Goal: Task Accomplishment & Management: Manage account settings

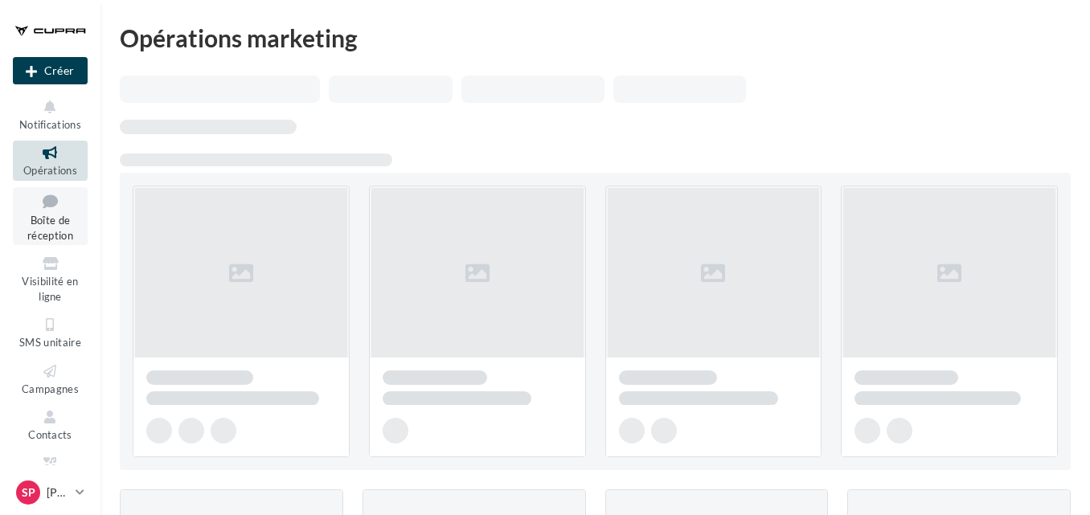
click at [53, 219] on span "Boîte de réception" at bounding box center [50, 228] width 46 height 28
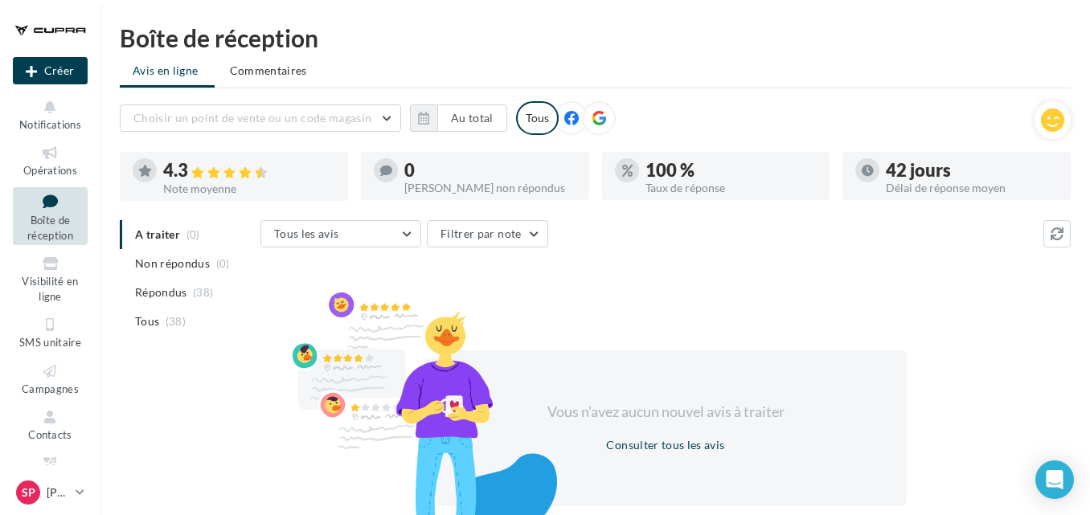
scroll to position [169, 0]
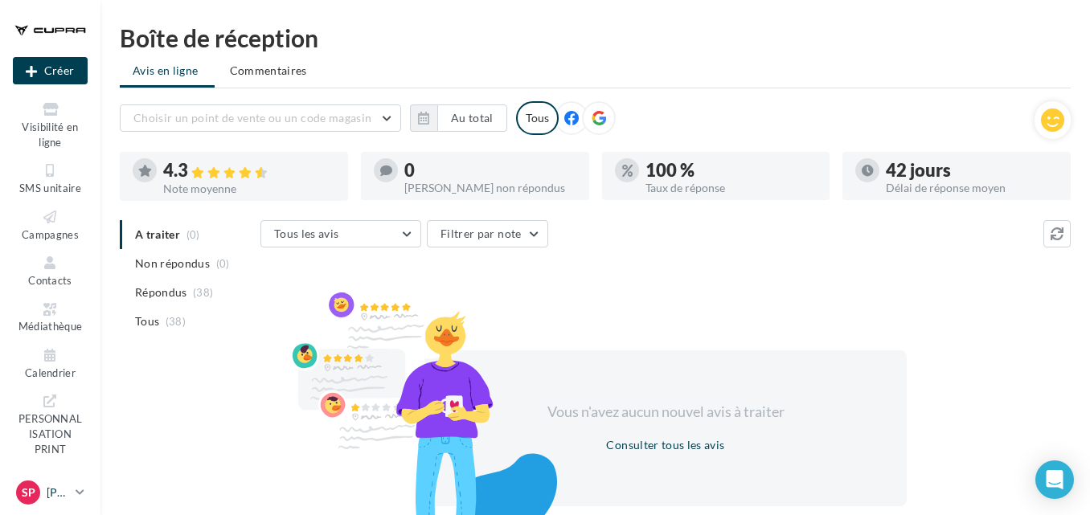
click at [79, 490] on icon at bounding box center [80, 492] width 9 height 14
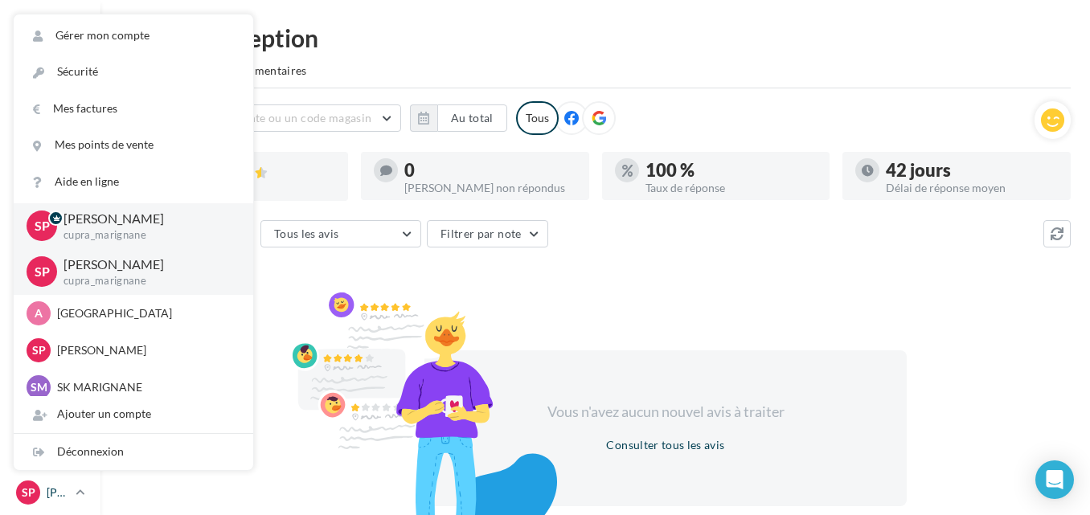
click at [79, 490] on icon at bounding box center [80, 492] width 9 height 14
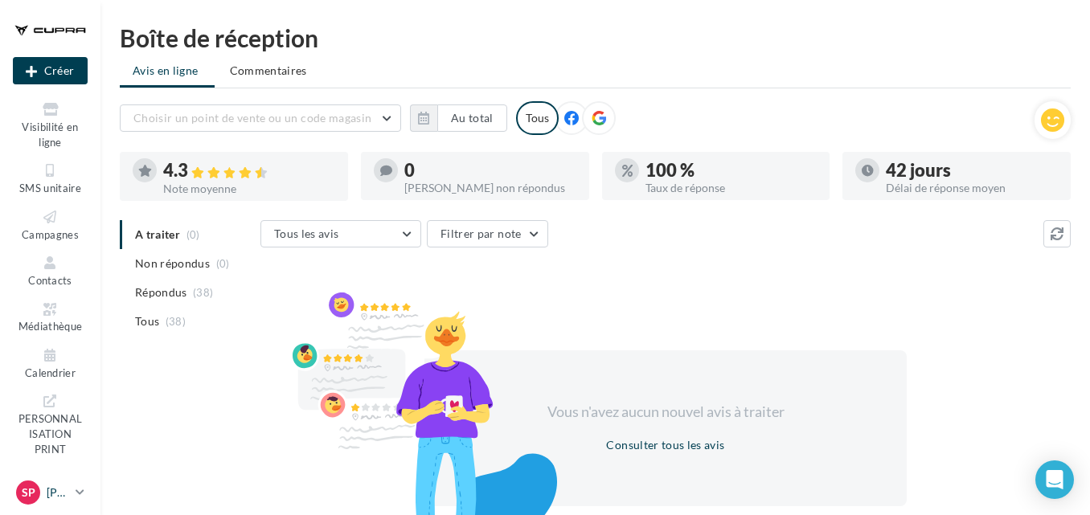
click at [76, 490] on icon at bounding box center [80, 492] width 9 height 14
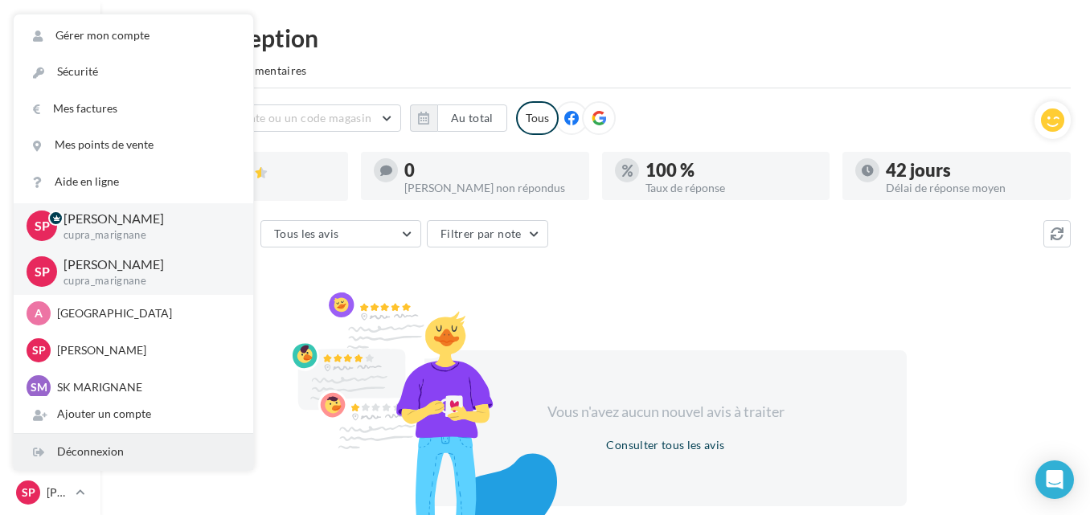
click at [178, 435] on div "Déconnexion" at bounding box center [133, 452] width 239 height 36
